Goal: Transaction & Acquisition: Subscribe to service/newsletter

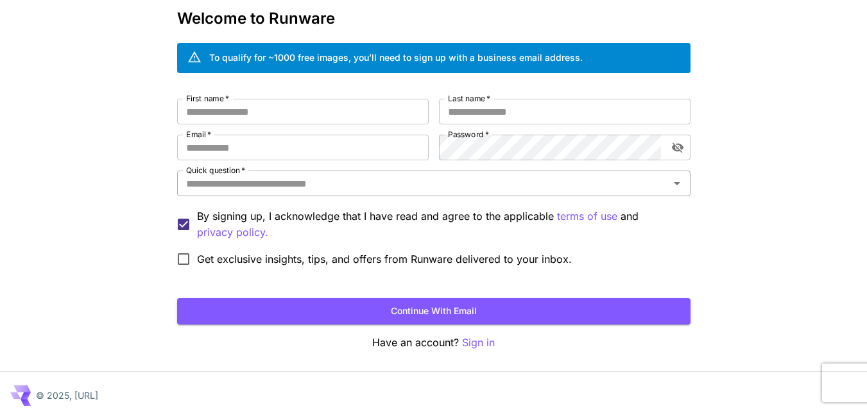
scroll to position [72, 0]
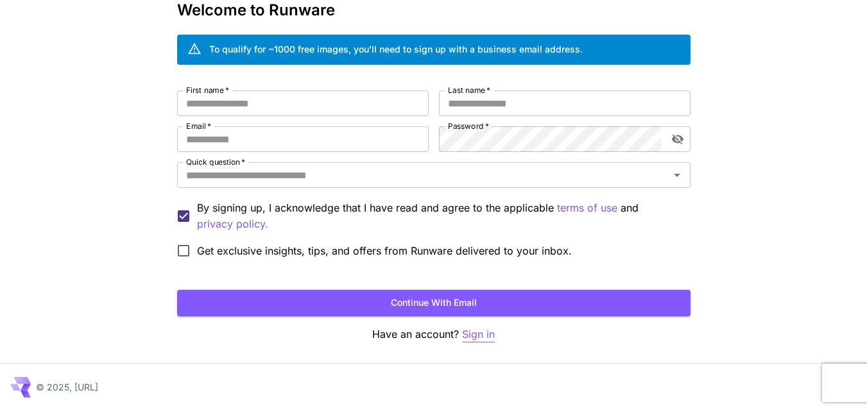
click at [484, 330] on p "Sign in" at bounding box center [478, 335] width 33 height 16
